Goal: Task Accomplishment & Management: Manage account settings

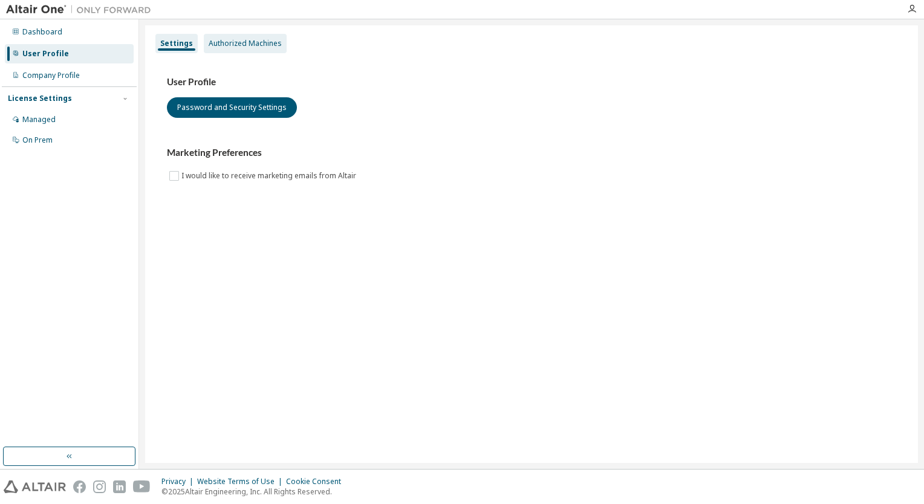
click at [256, 42] on div "Authorized Machines" at bounding box center [245, 44] width 73 height 10
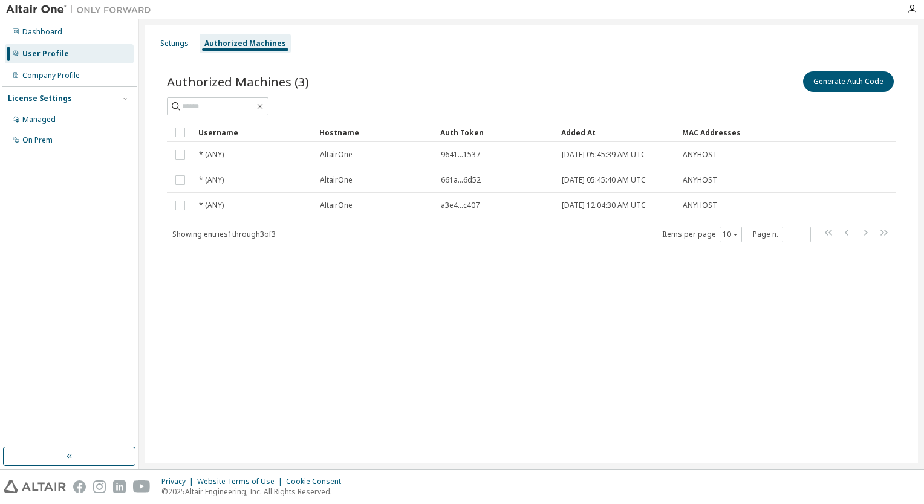
click at [60, 185] on div "Dashboard User Profile Company Profile License Settings Managed On Prem" at bounding box center [69, 233] width 135 height 424
